Goal: Task Accomplishment & Management: Use online tool/utility

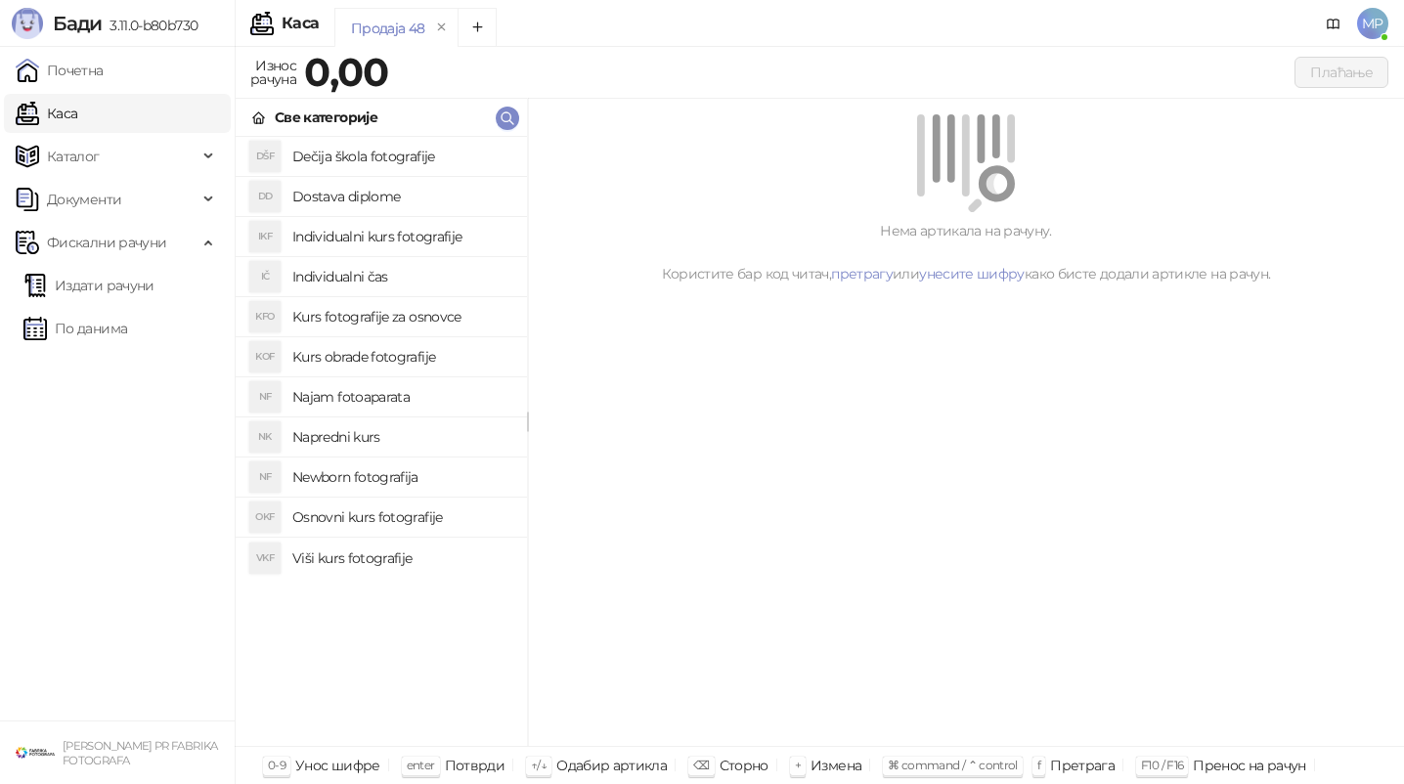
click at [370, 514] on h4 "Osnovni kurs fotografije" at bounding box center [401, 517] width 219 height 31
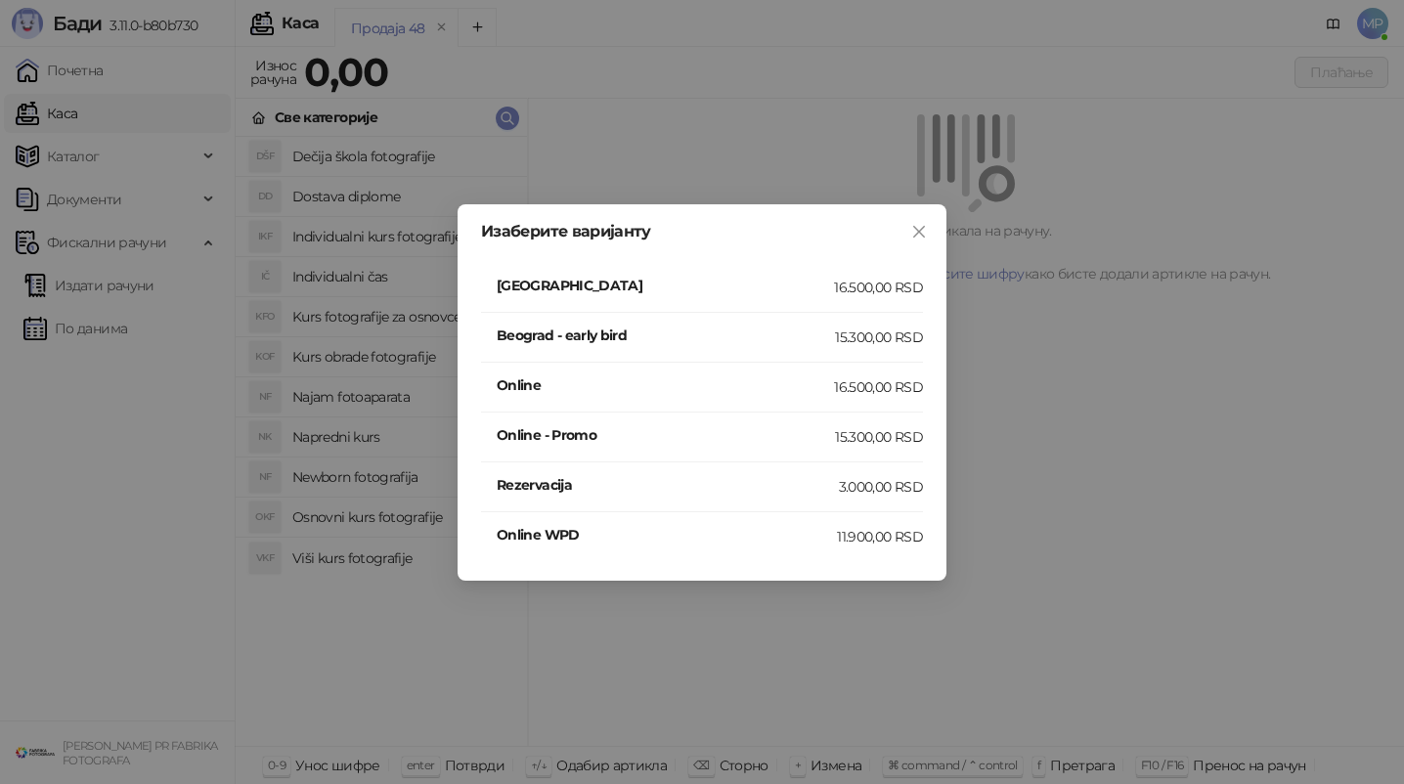
click at [610, 285] on h4 "[GEOGRAPHIC_DATA]" at bounding box center [665, 286] width 337 height 22
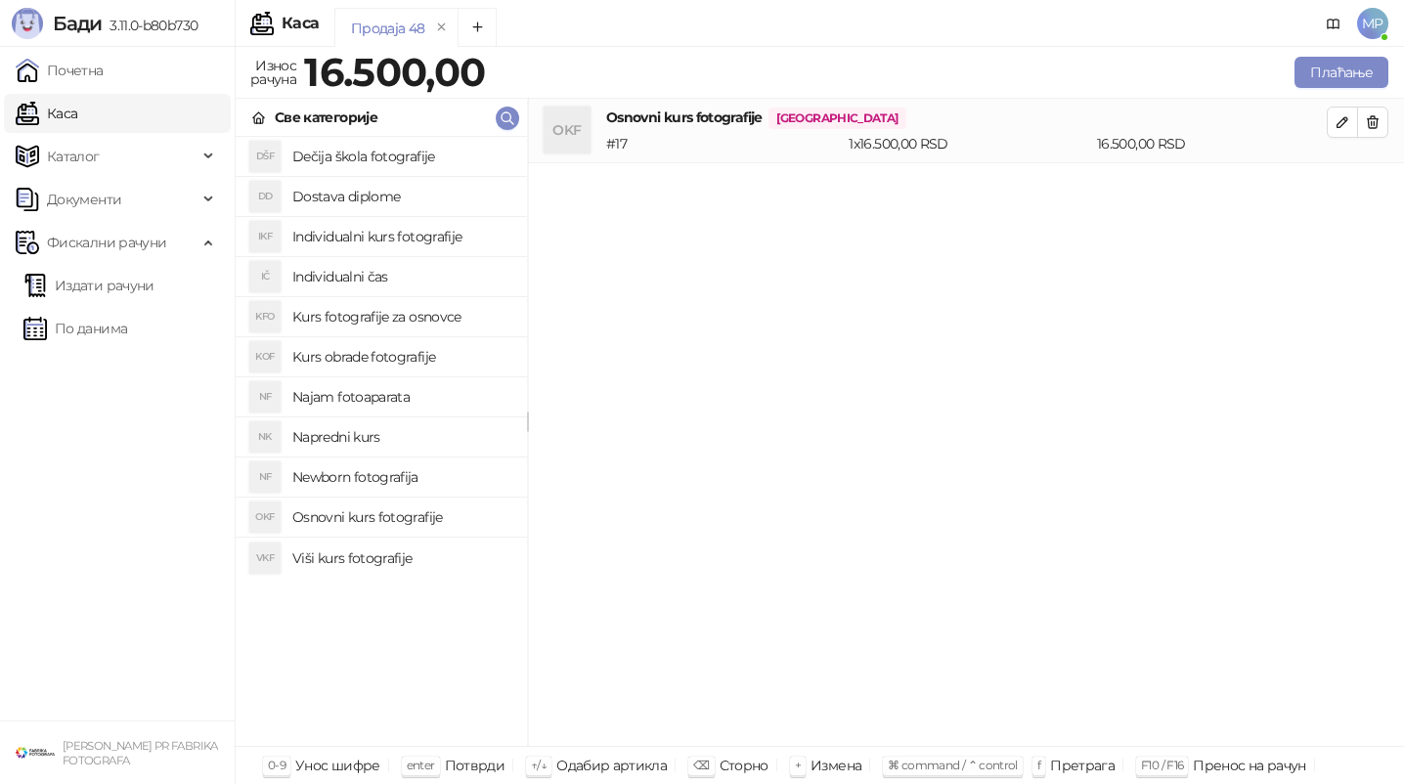
click at [350, 356] on h4 "Kurs obrade fotografije" at bounding box center [401, 356] width 219 height 31
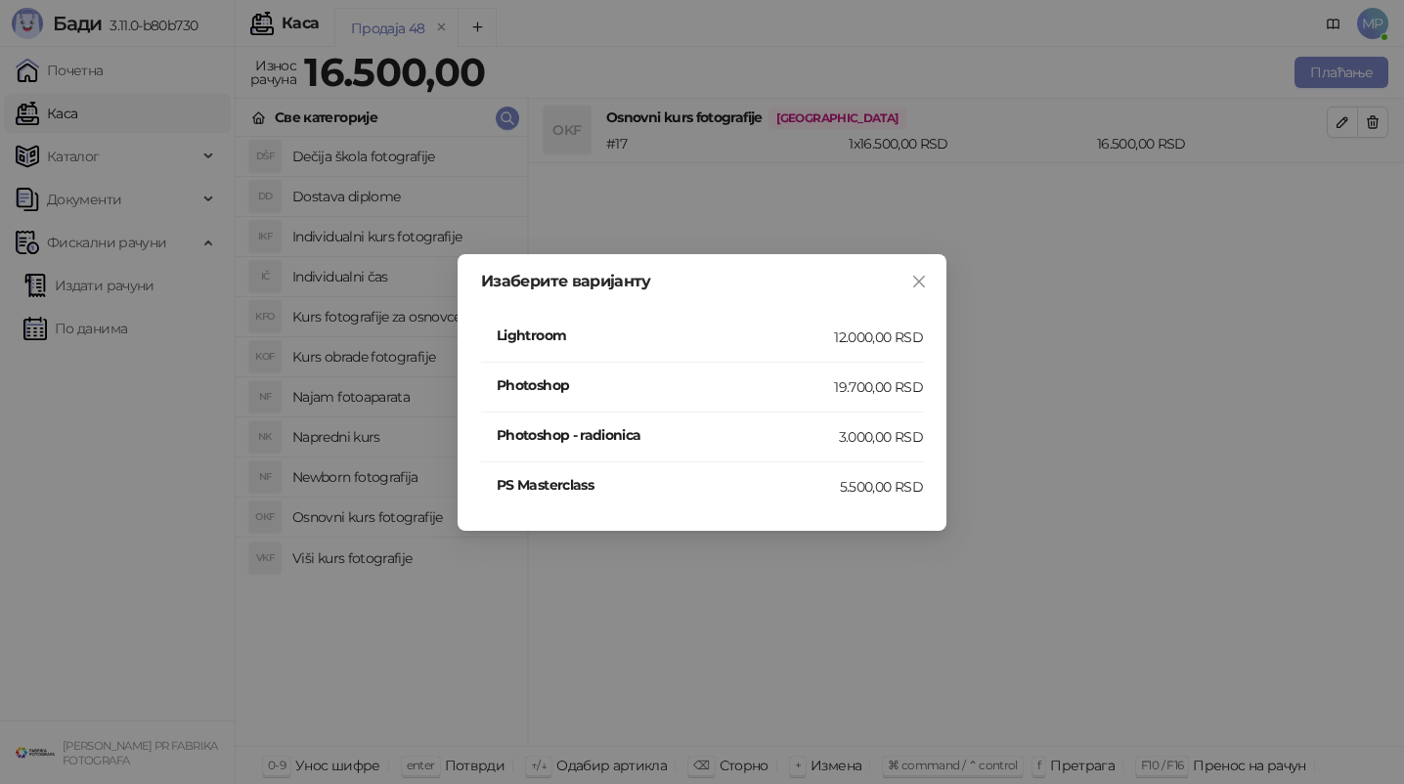
click at [350, 387] on div "Изаберите варијанту Lightroom 12.000,00 RSD Photoshop 19.700,00 RSD Photoshop -…" at bounding box center [702, 392] width 1404 height 784
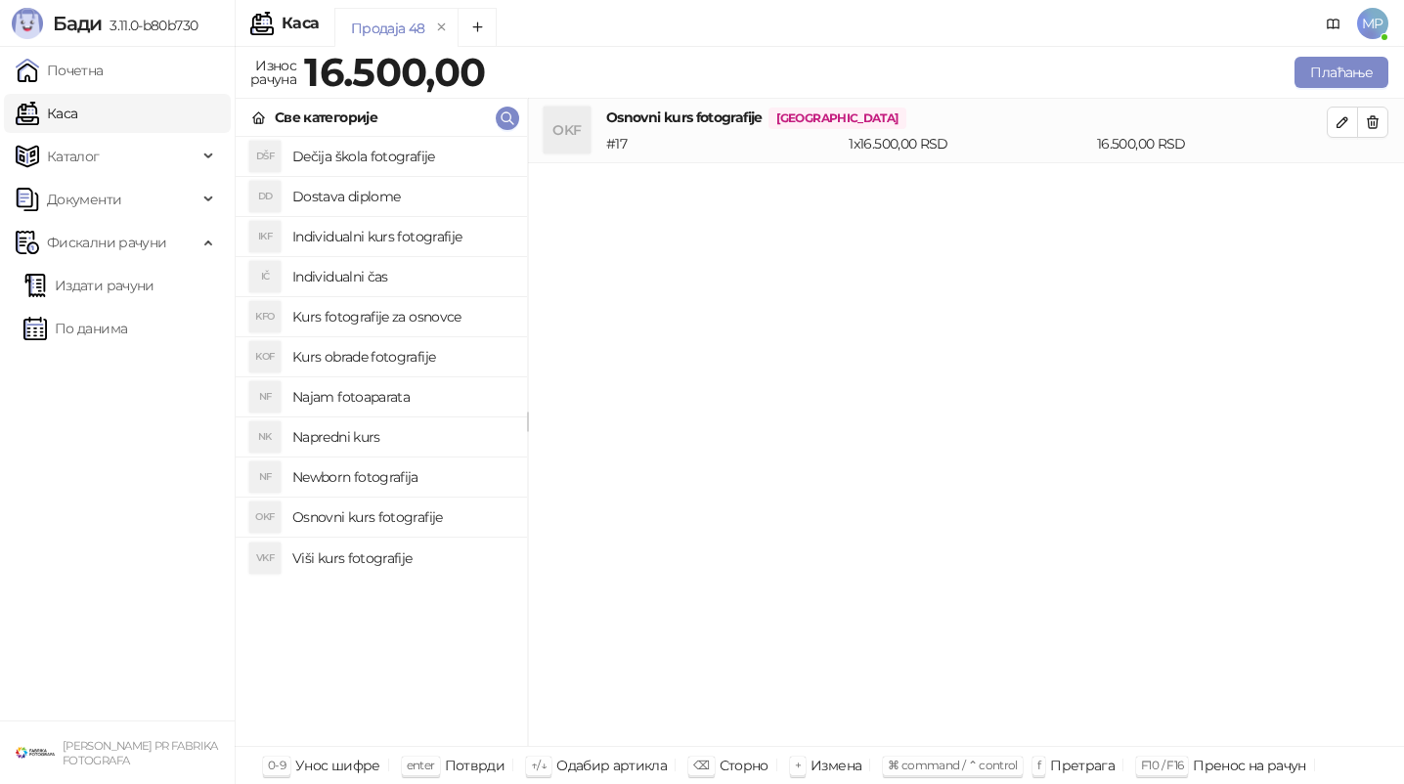
click at [359, 398] on h4 "Najam fotoaparata" at bounding box center [401, 396] width 219 height 31
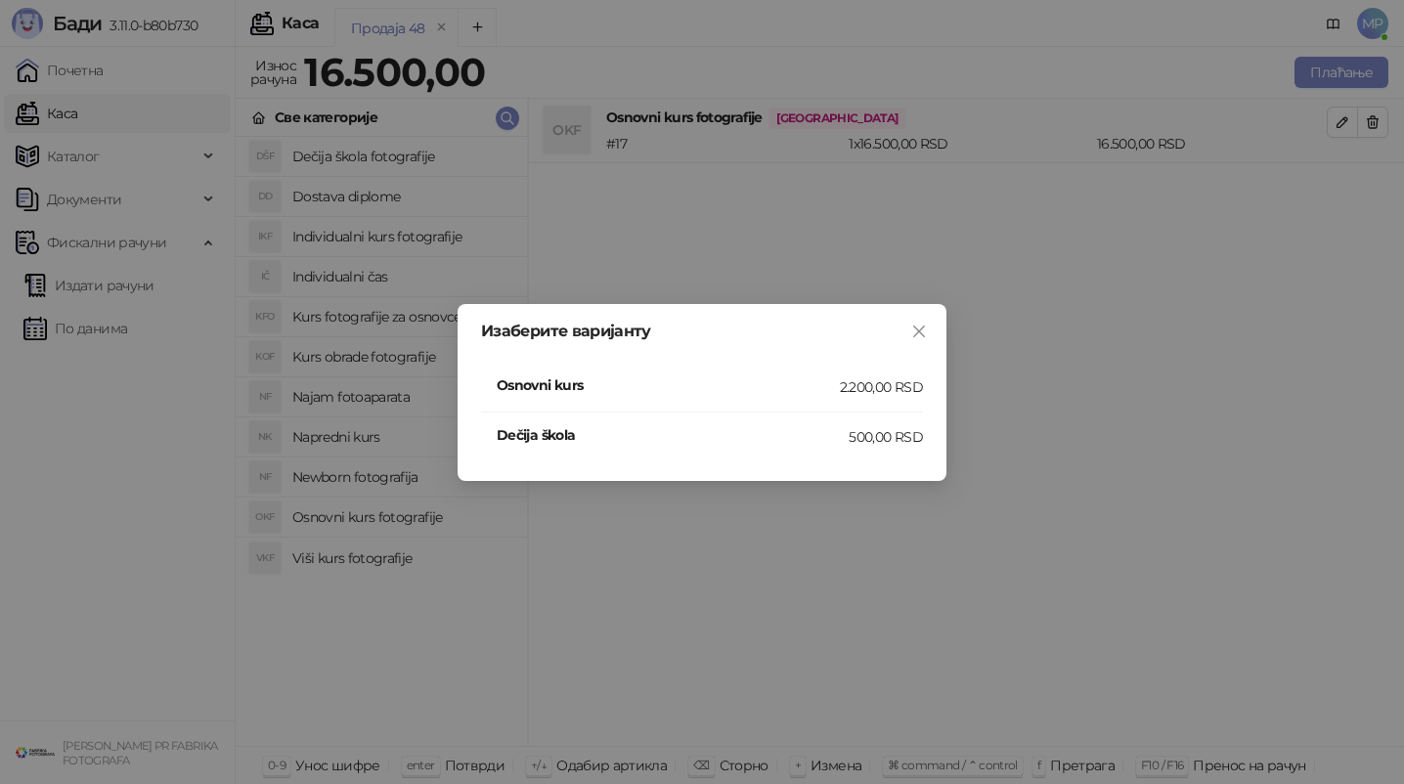
click at [529, 375] on h4 "Osnovni kurs" at bounding box center [668, 386] width 343 height 22
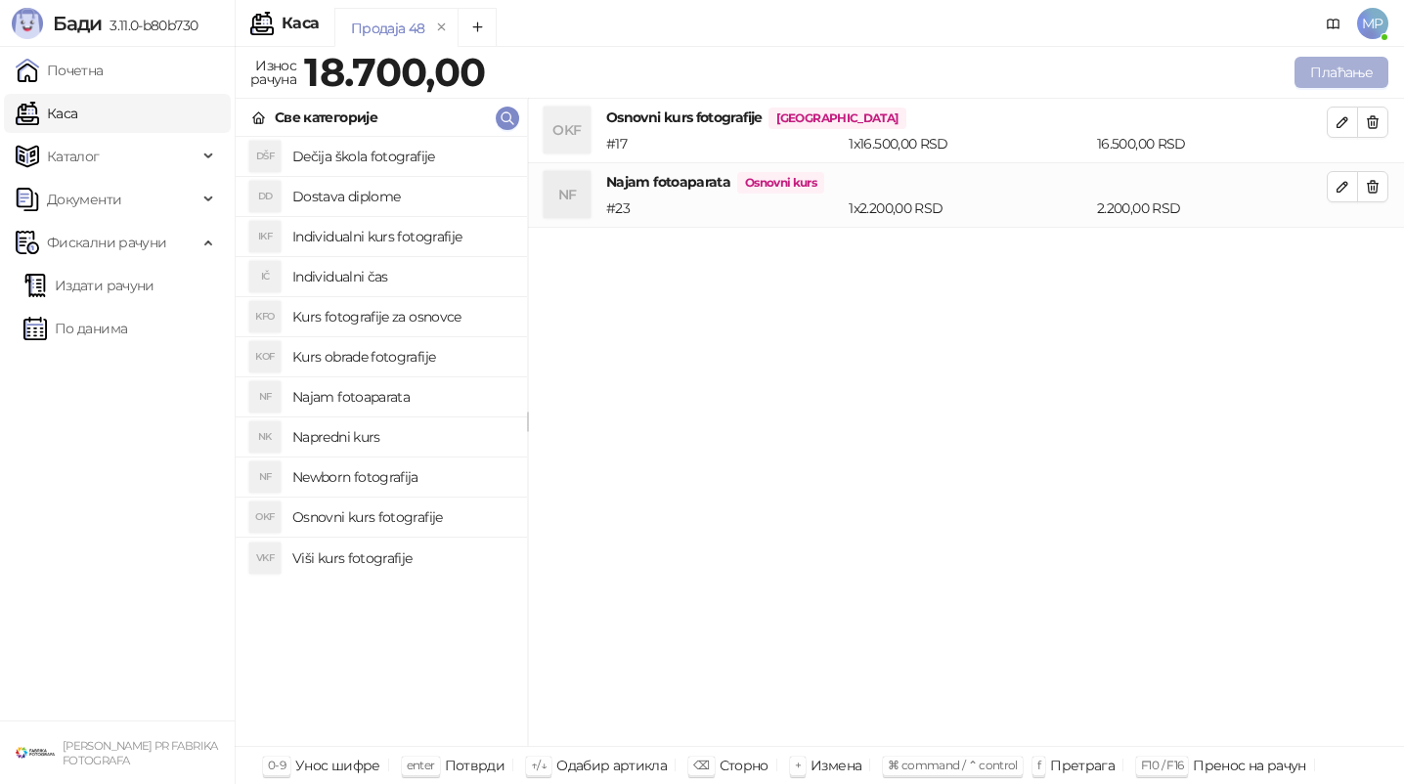
click at [1380, 70] on button "Плаћање" at bounding box center [1342, 72] width 94 height 31
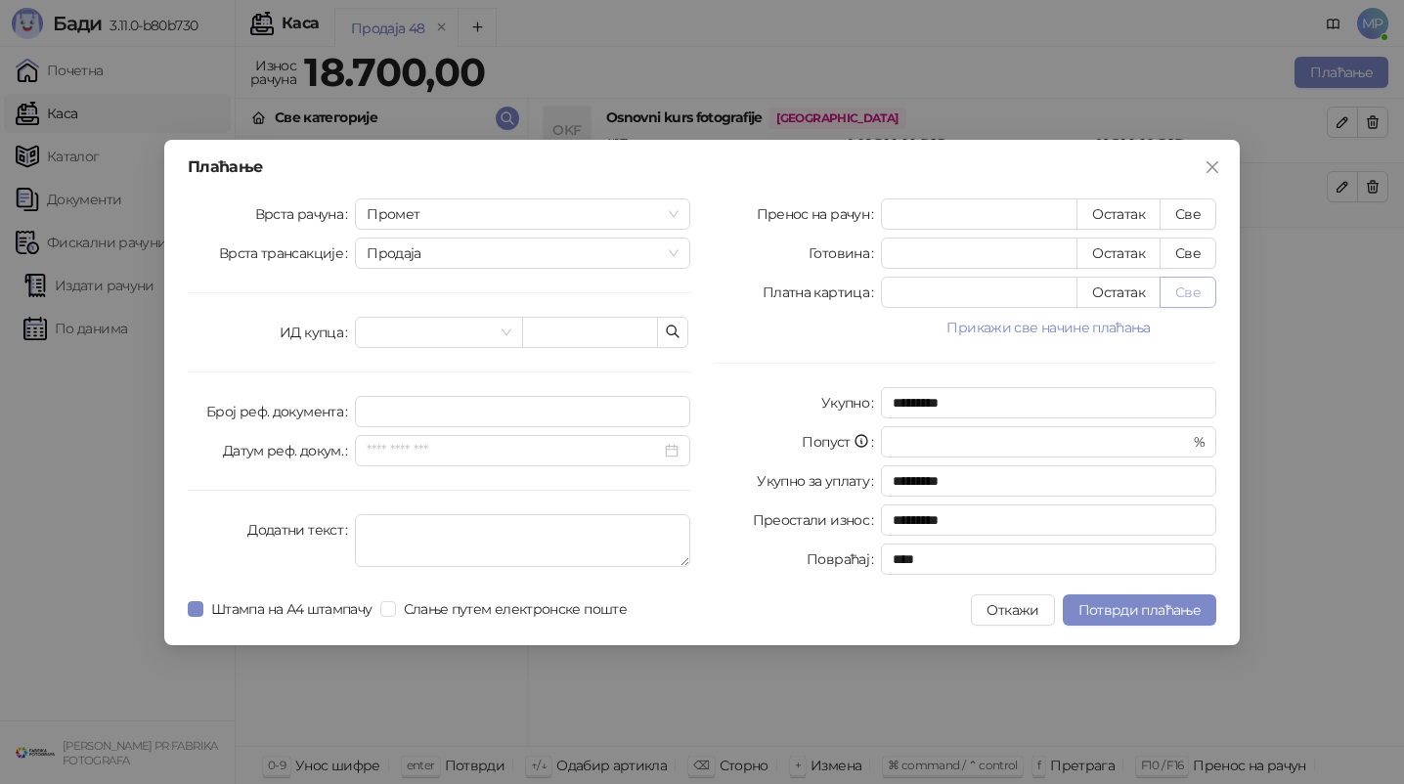
click at [1192, 288] on button "Све" at bounding box center [1188, 292] width 57 height 31
type input "*****"
type input "****"
click at [470, 616] on span "Слање путем електронске поште" at bounding box center [515, 609] width 239 height 22
click at [332, 610] on span "Штампа на А4 штампачу" at bounding box center [291, 609] width 177 height 22
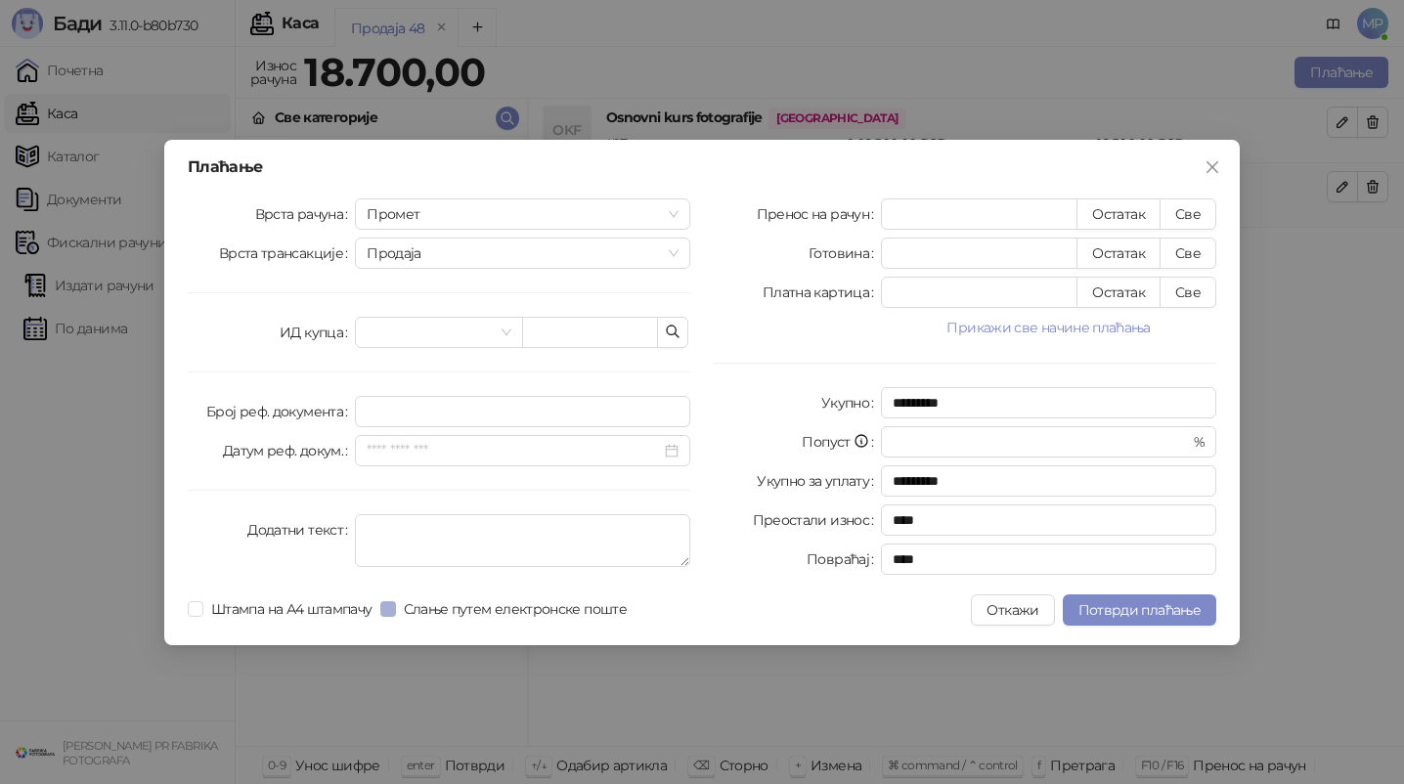
click at [452, 612] on span "Слање путем електронске поште" at bounding box center [515, 609] width 239 height 22
click at [272, 617] on span "Штампа на А4 штампачу" at bounding box center [291, 609] width 177 height 22
click at [1143, 611] on span "Потврди плаћање" at bounding box center [1140, 610] width 122 height 18
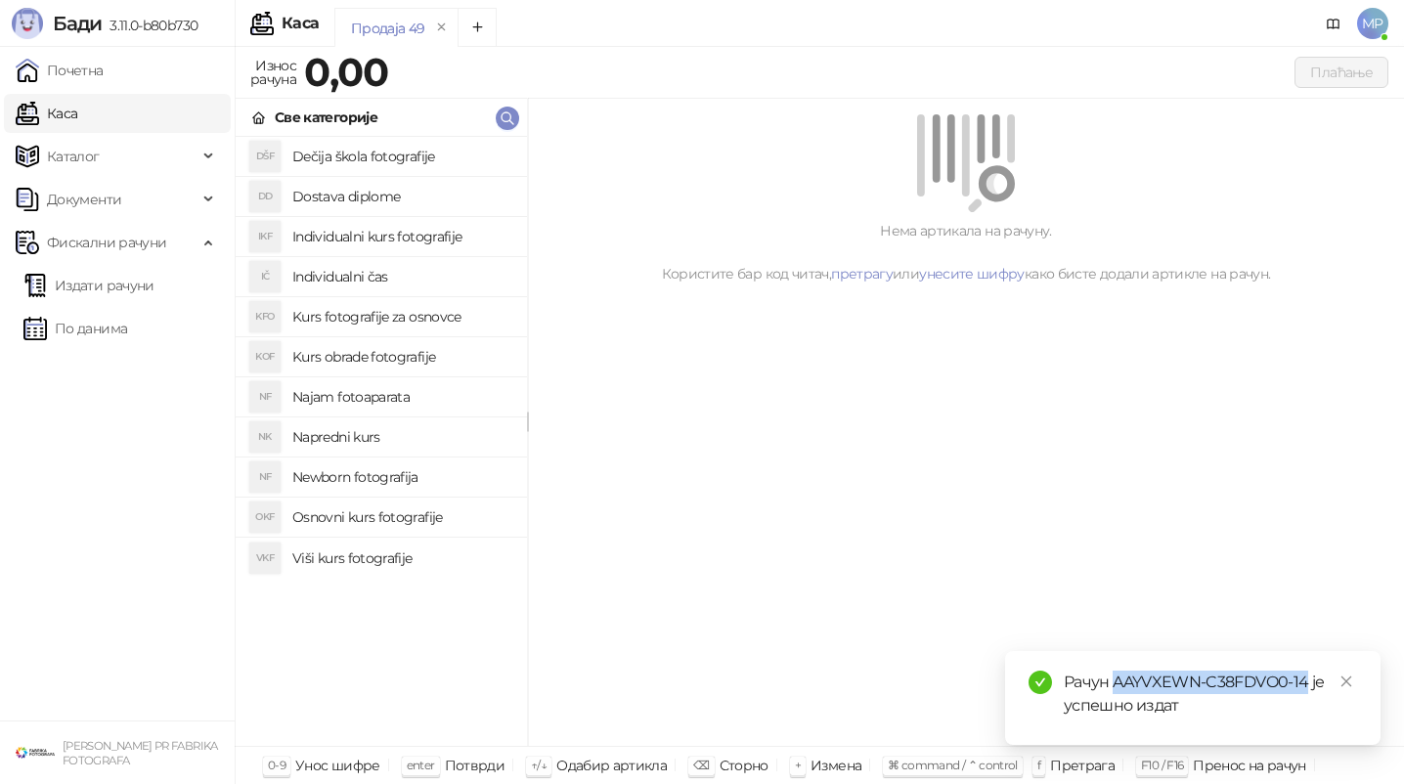
drag, startPoint x: 1116, startPoint y: 687, endPoint x: 1307, endPoint y: 687, distance: 190.7
click at [1307, 687] on div "Рачун AAYVXEWN-C38FDVO0-14 је успешно издат" at bounding box center [1210, 694] width 293 height 47
copy div "AAYVXEWN-C38FDVO0-14"
click at [153, 305] on ul "Издати рачуни По данима" at bounding box center [117, 307] width 235 height 90
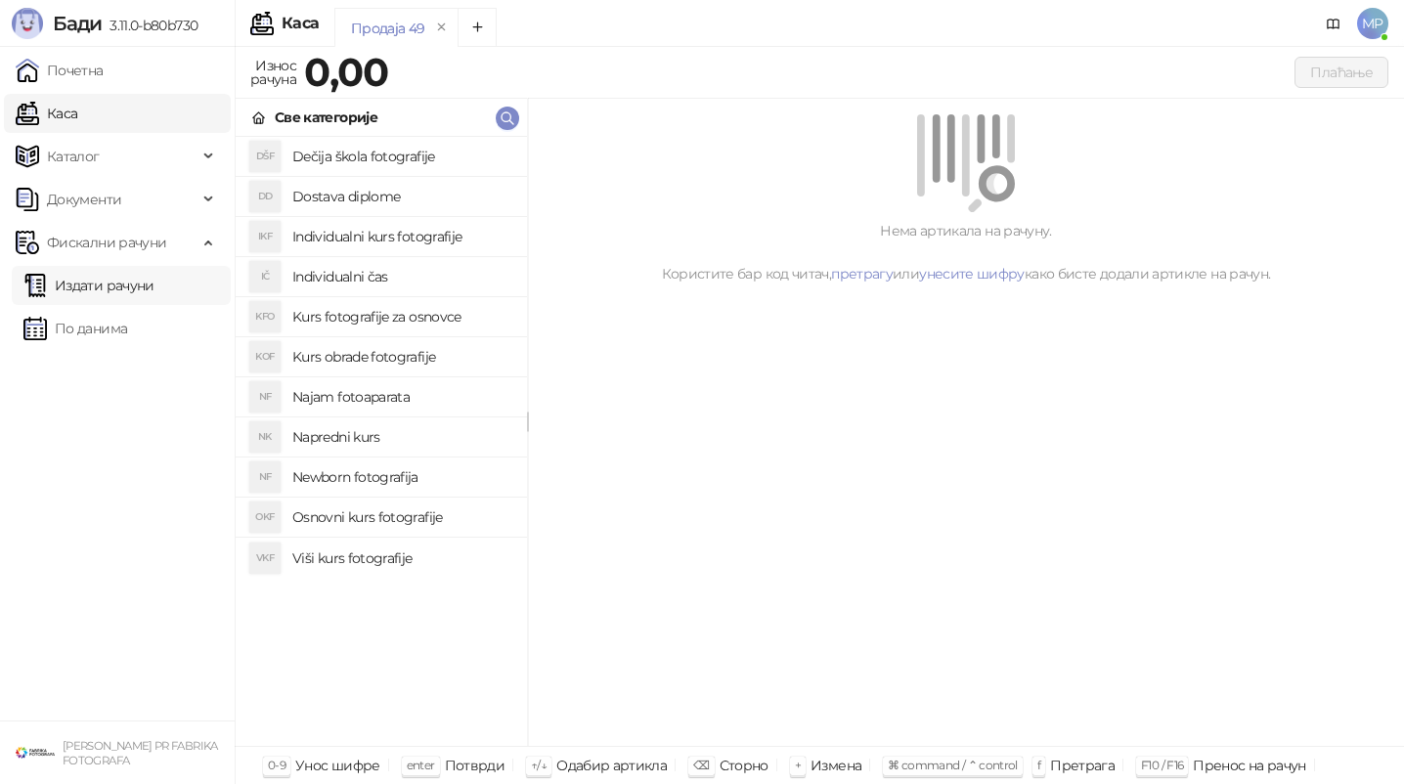
click at [153, 299] on link "Издати рачуни" at bounding box center [88, 285] width 131 height 39
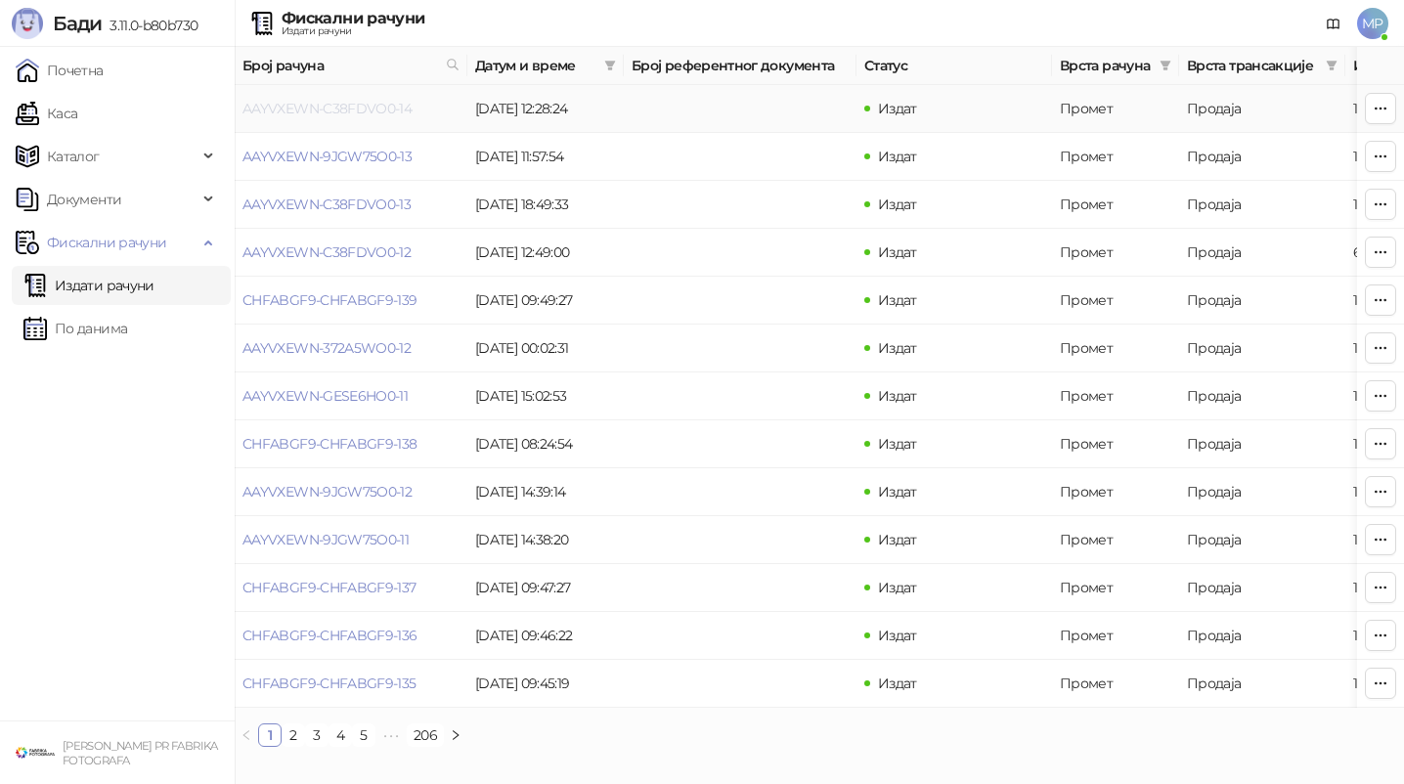
click at [334, 114] on link "AAYVXEWN-C38FDVO0-14" at bounding box center [327, 109] width 169 height 18
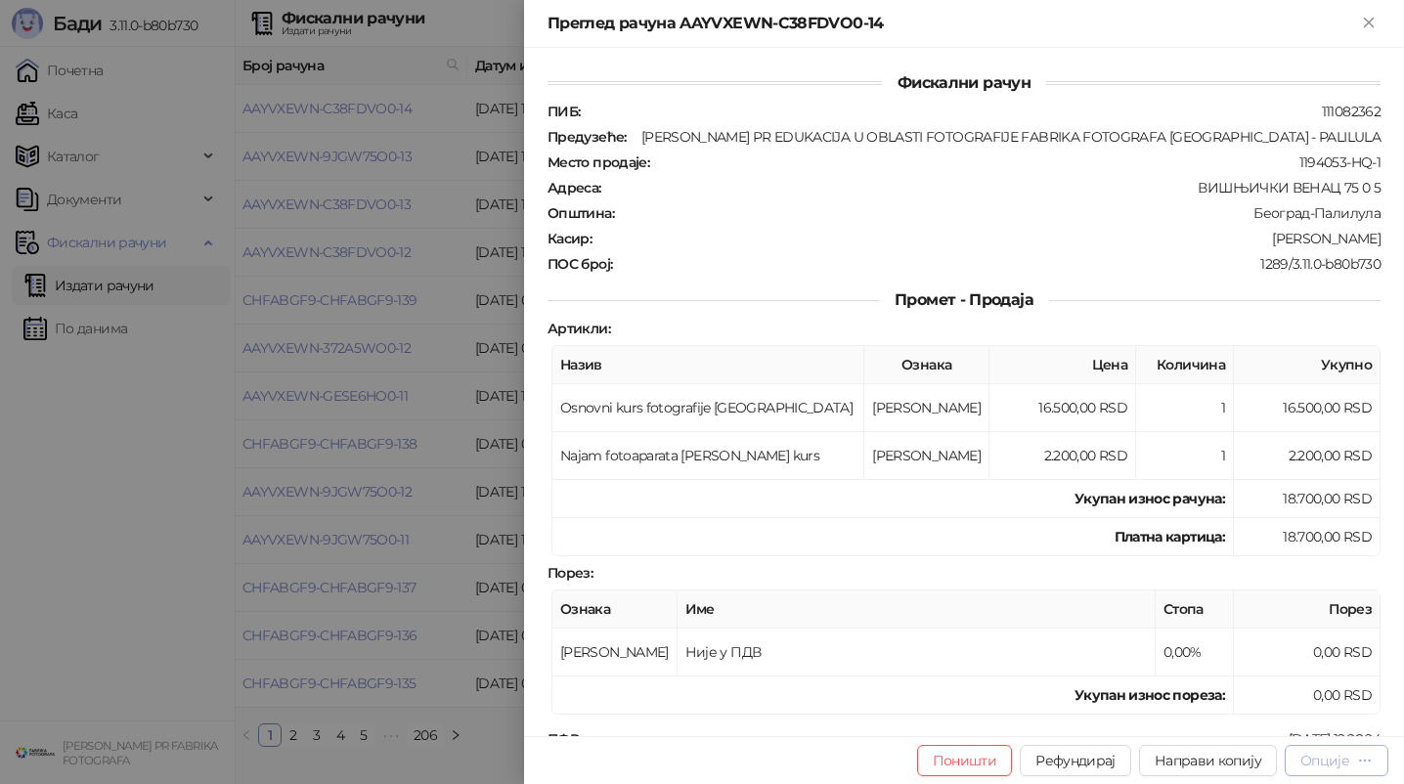
click at [1337, 770] on div "Опције" at bounding box center [1337, 760] width 72 height 19
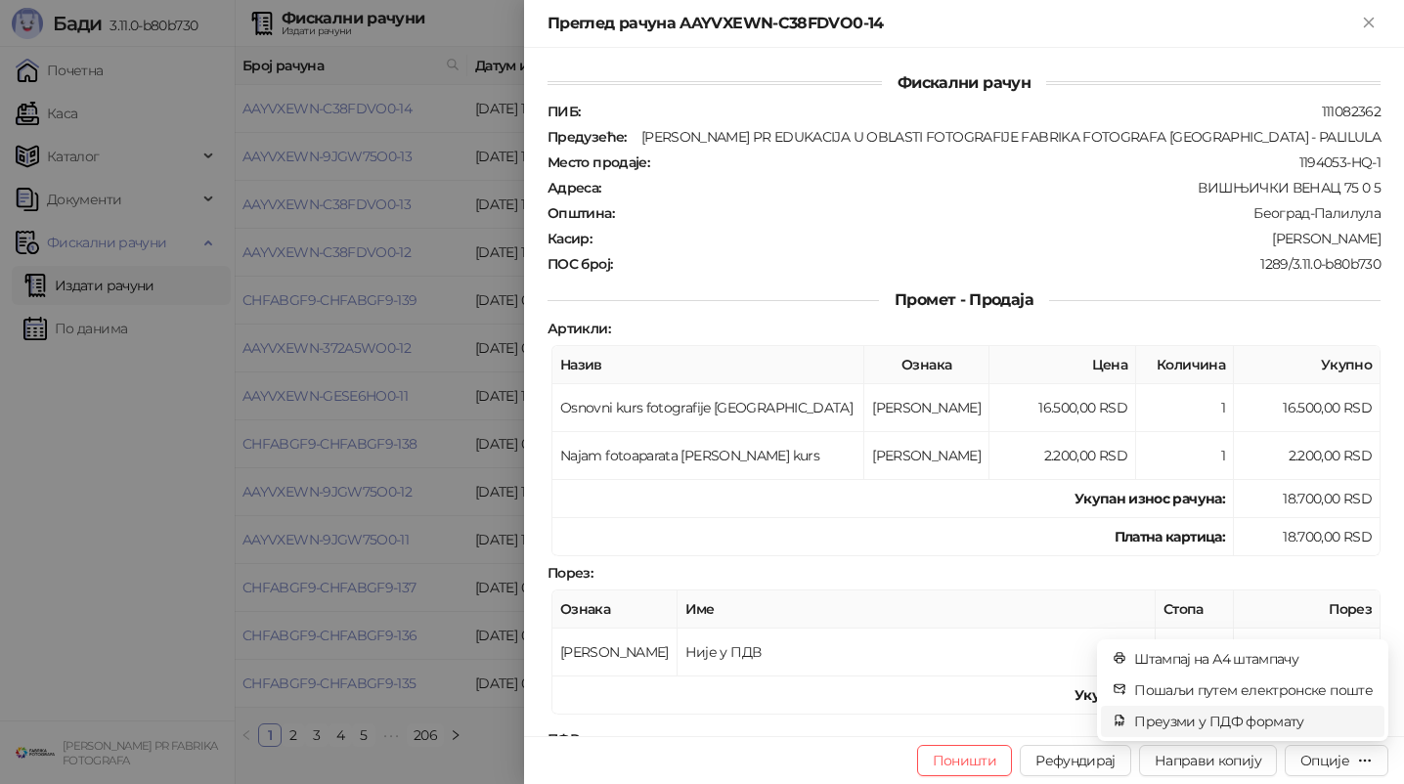
click at [1308, 726] on span "Преузми у ПДФ формату" at bounding box center [1253, 722] width 239 height 22
